Goal: Book appointment/travel/reservation

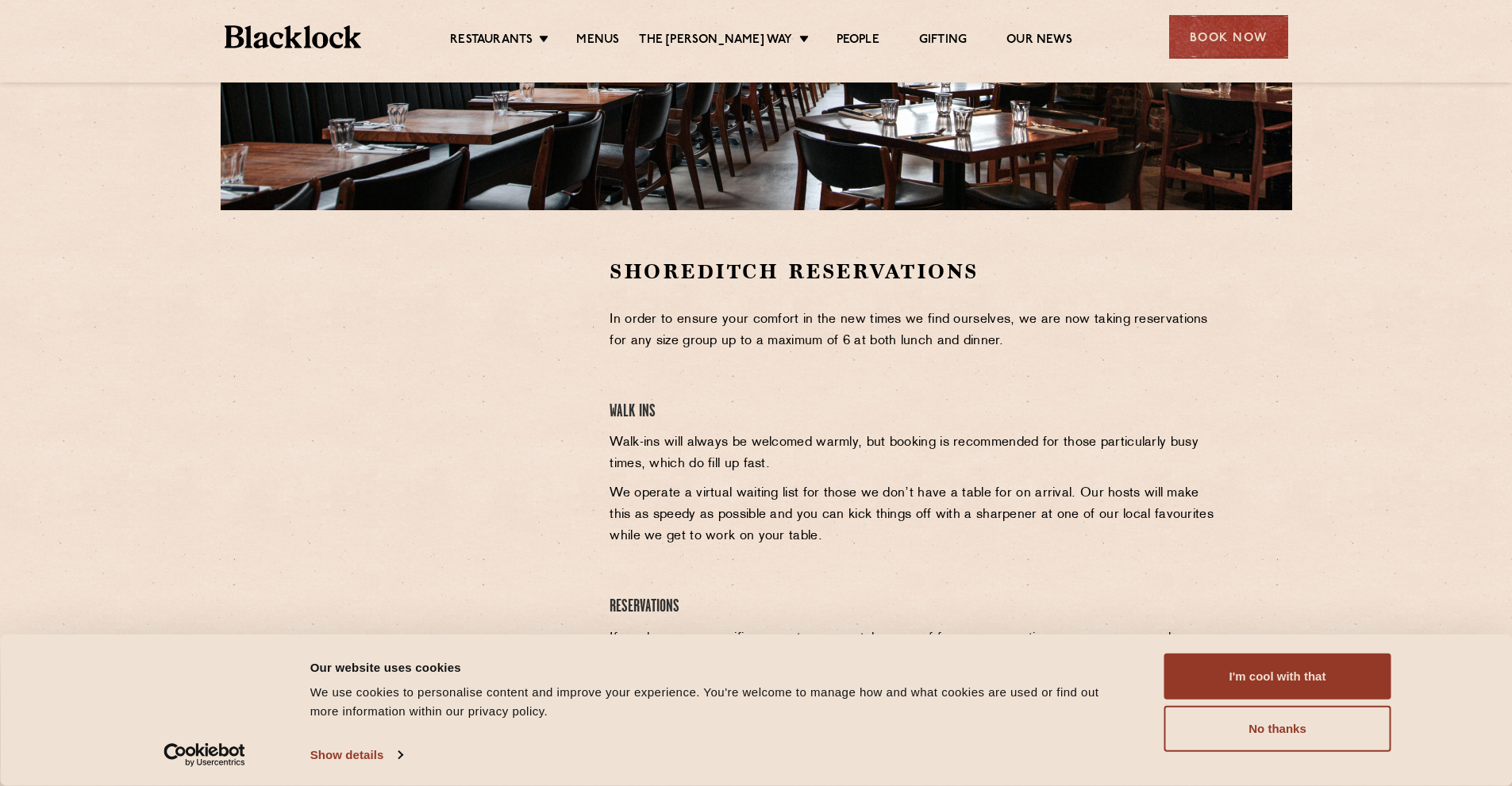
scroll to position [397, 0]
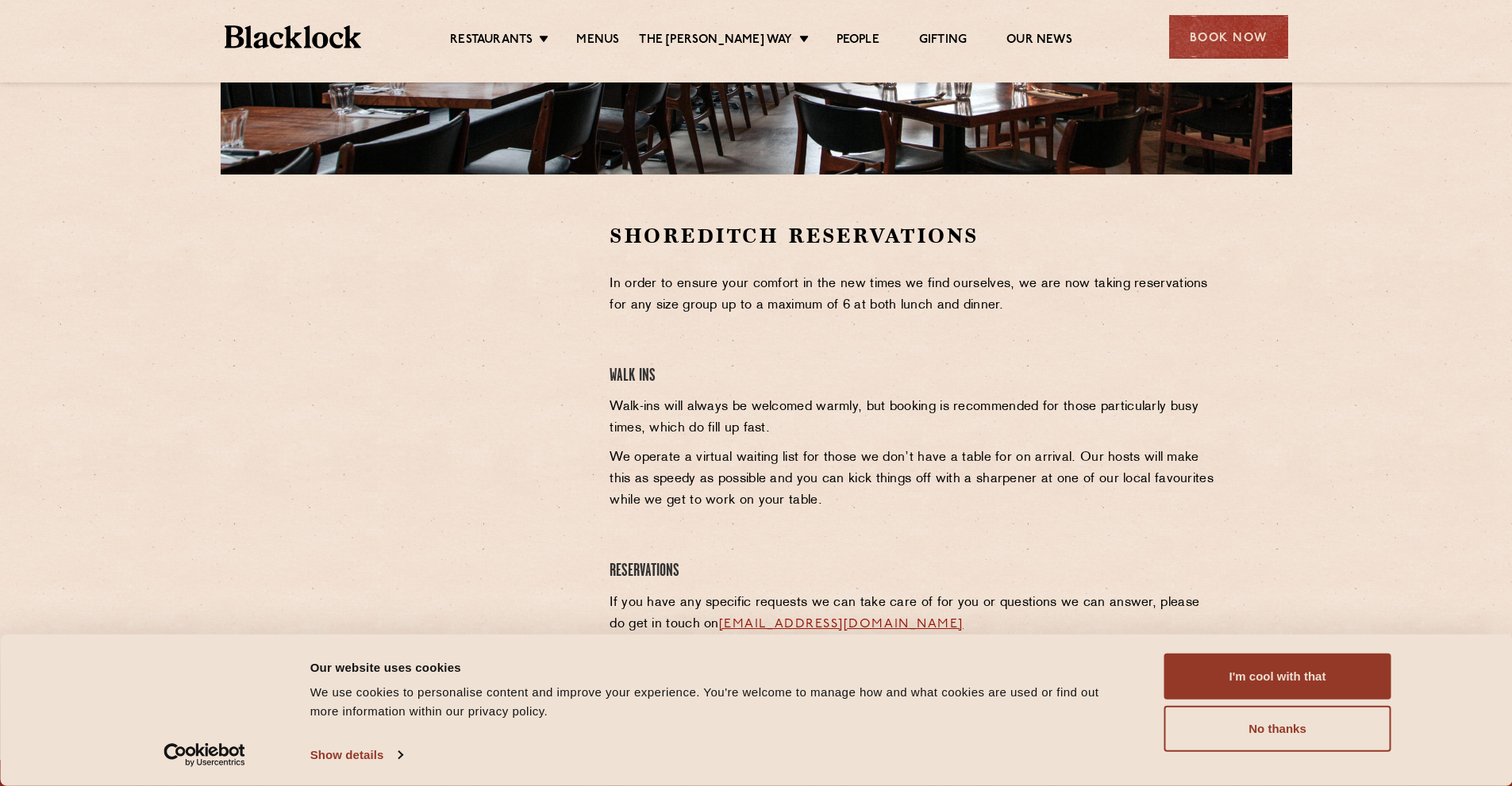
click at [332, 508] on div at bounding box center [440, 447] width 316 height 451
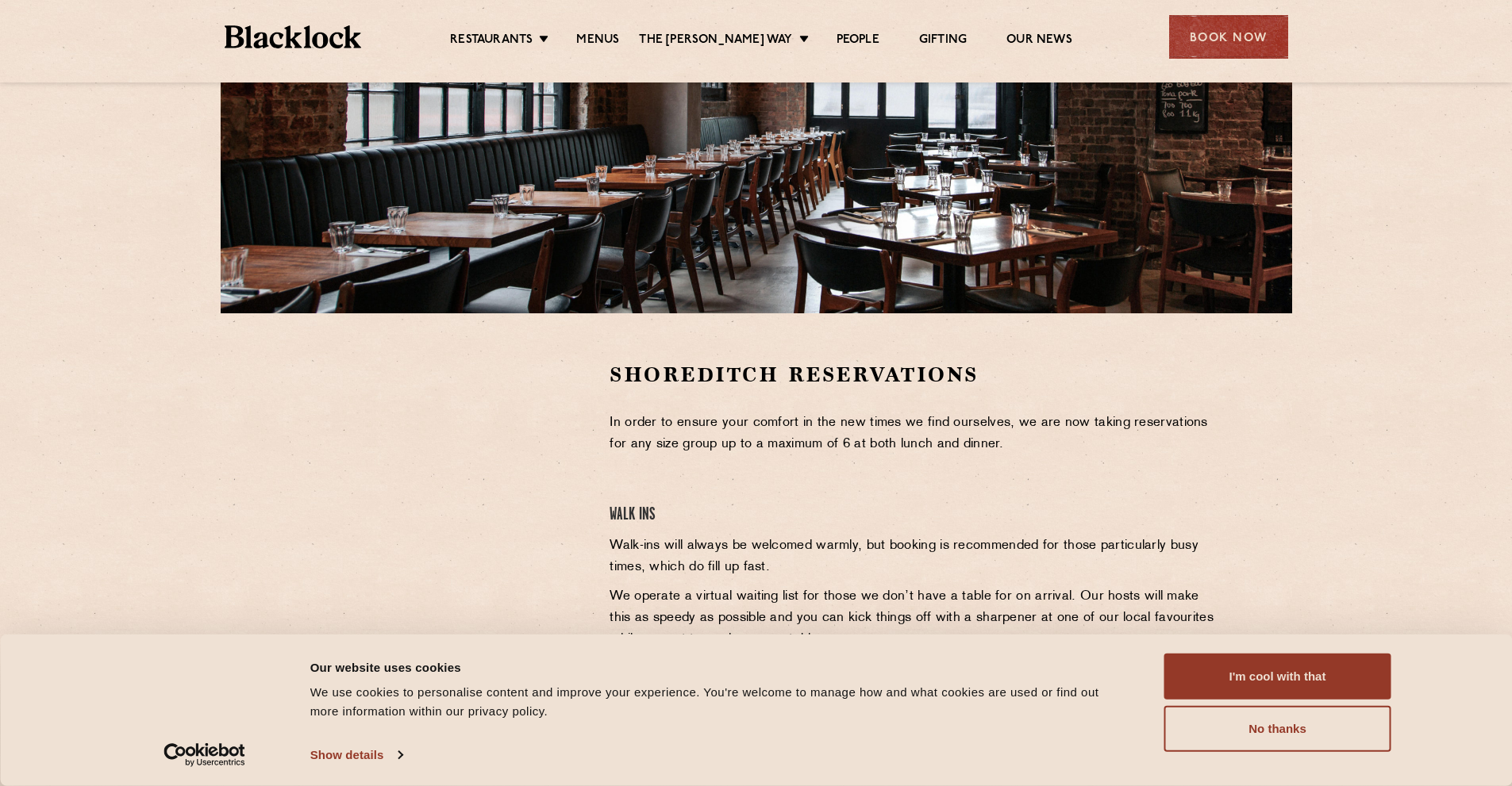
scroll to position [238, 0]
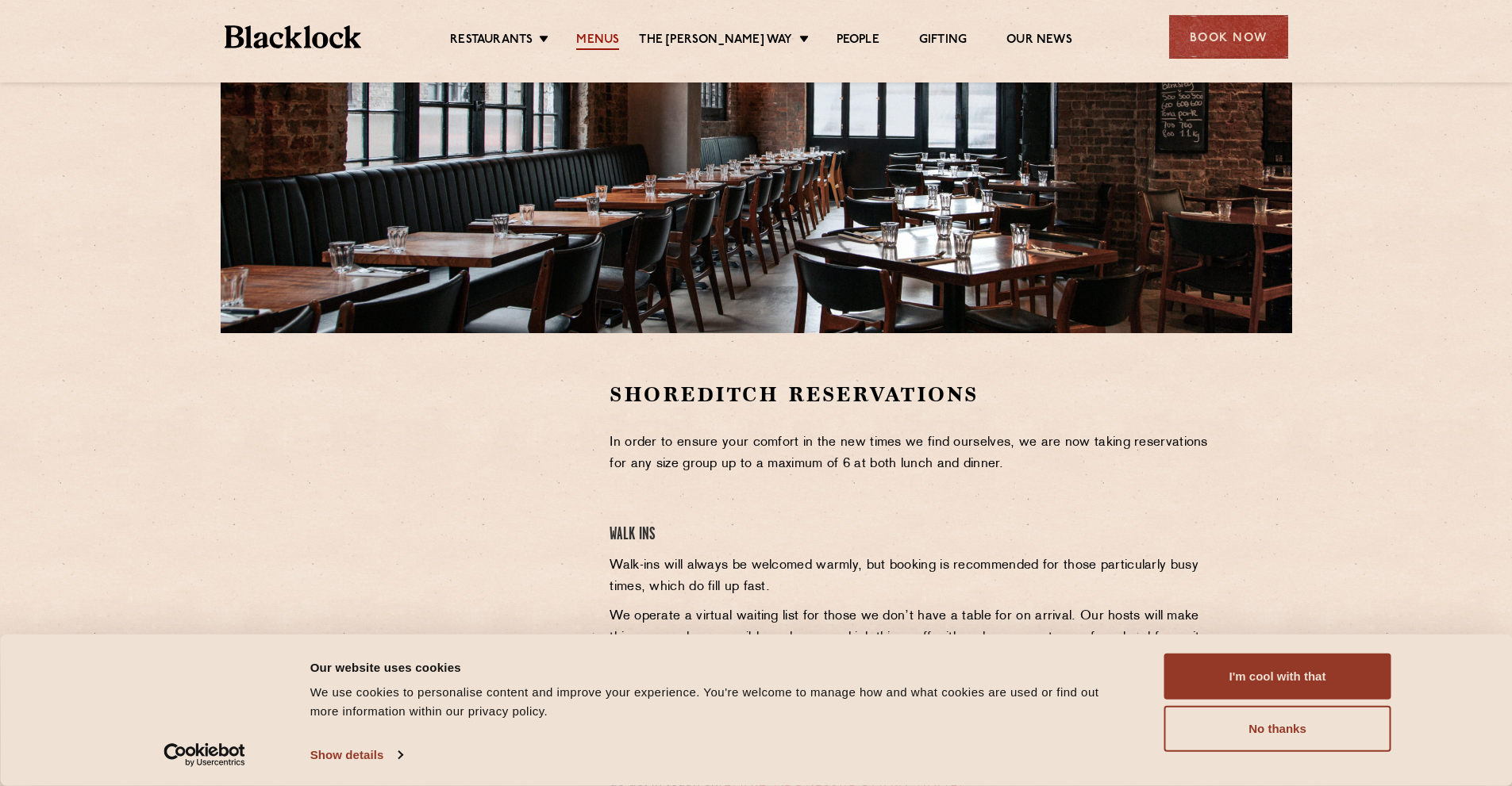
click at [607, 33] on link "Menus" at bounding box center [597, 41] width 43 height 18
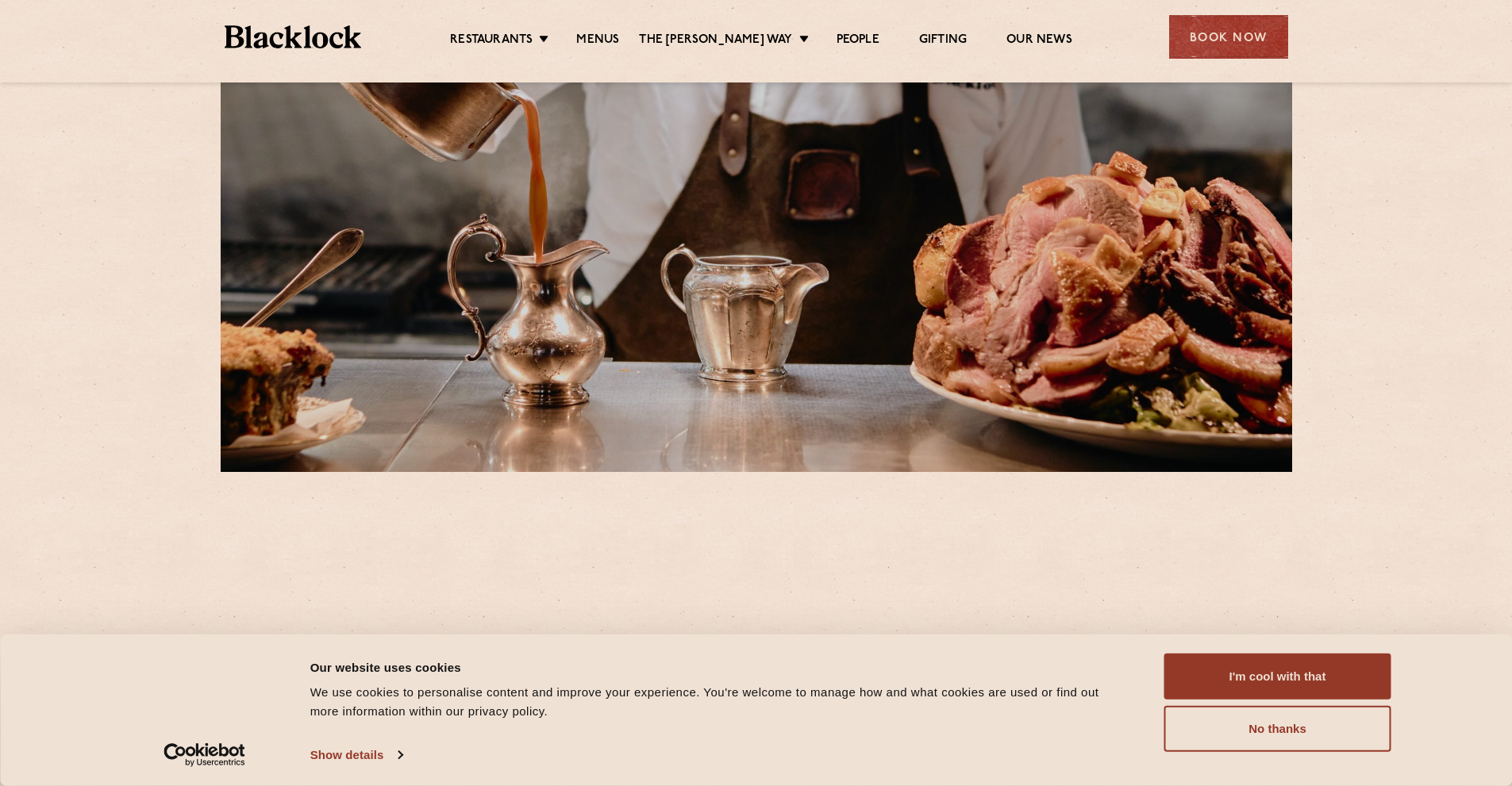
scroll to position [238, 0]
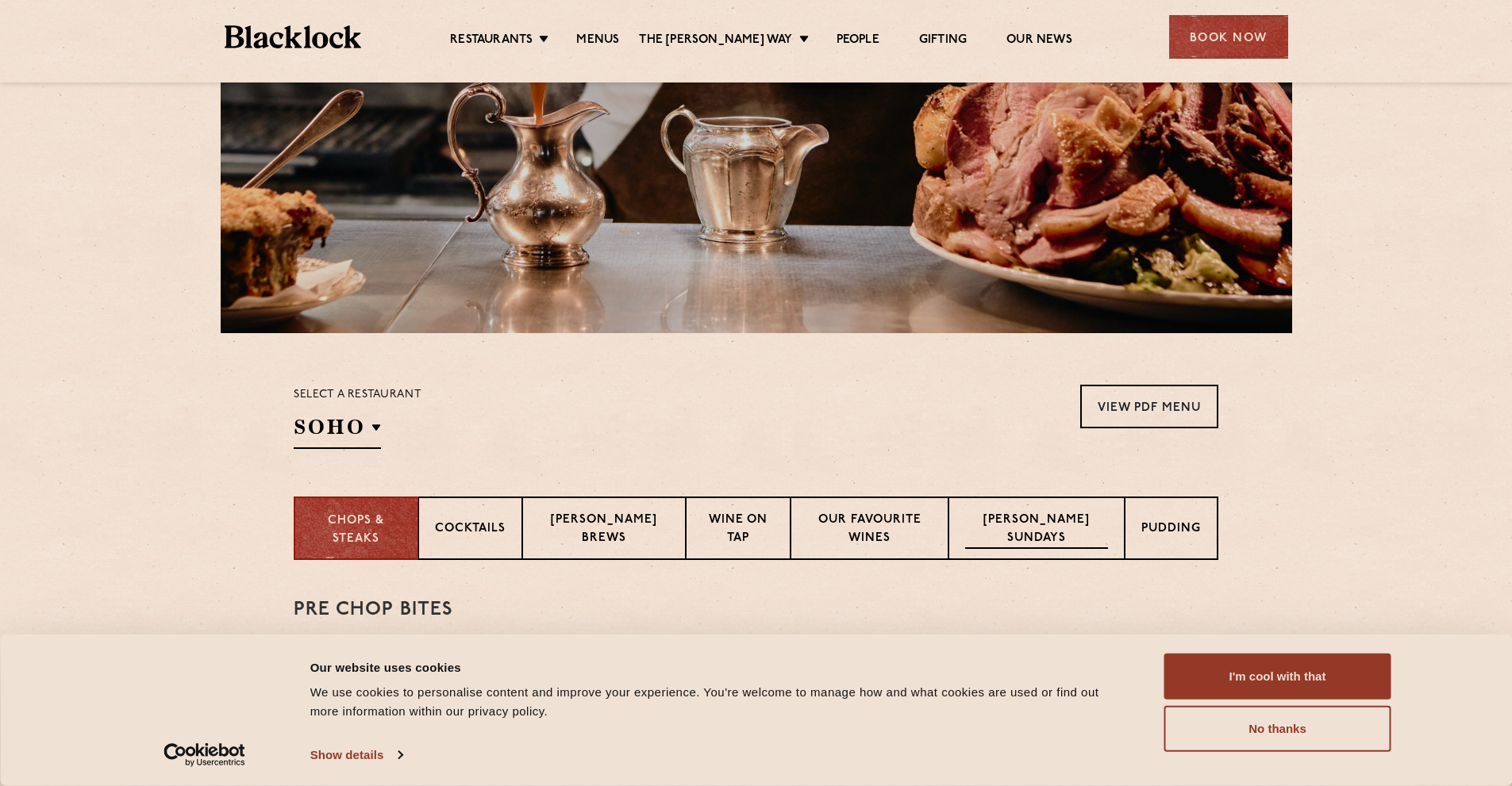
click at [1057, 534] on p "Blacklock Sundays" at bounding box center [1036, 530] width 143 height 38
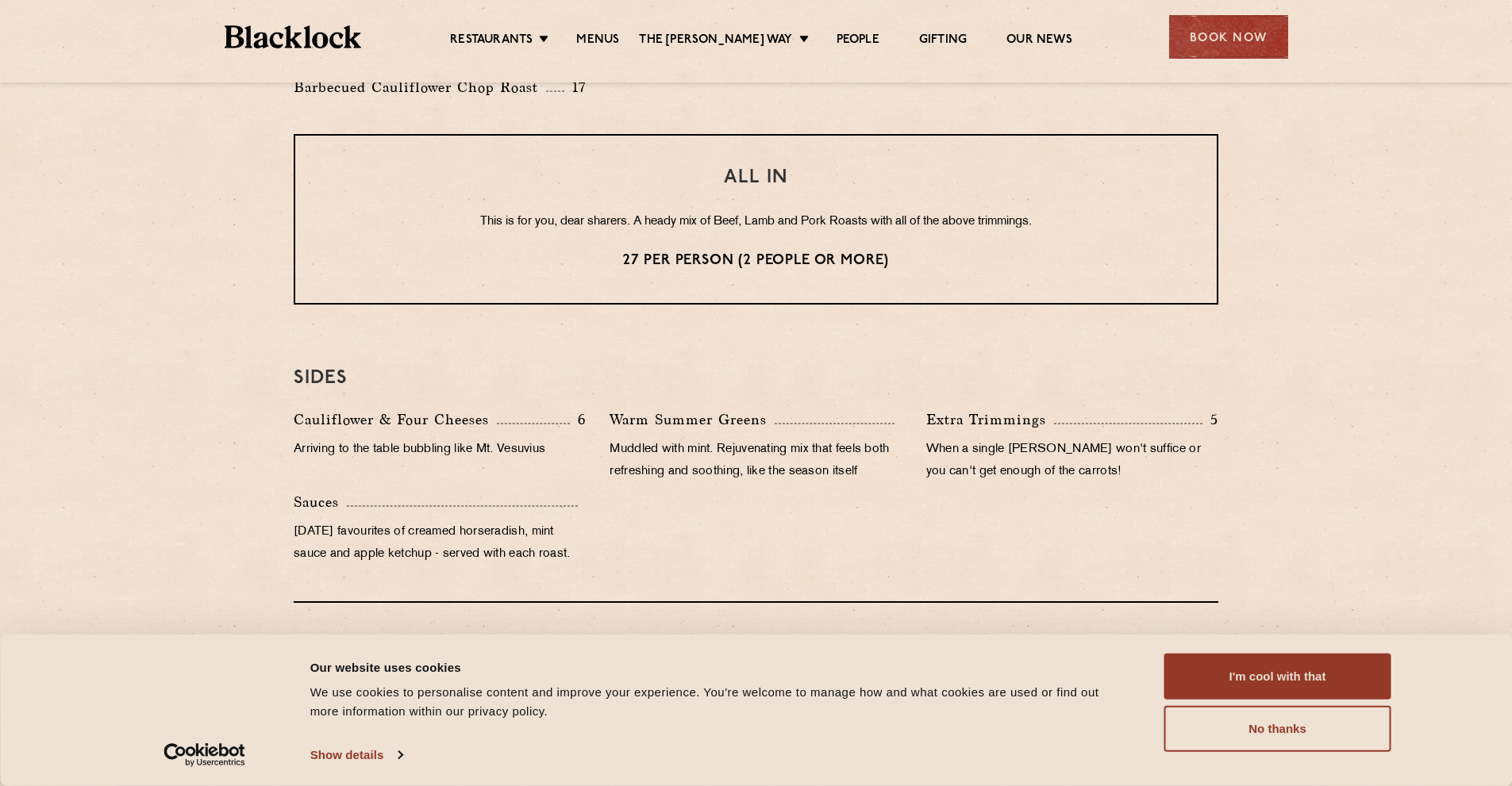
scroll to position [1428, 0]
